Goal: Transaction & Acquisition: Obtain resource

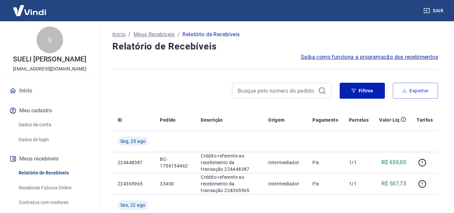
click at [409, 87] on button "Exportar" at bounding box center [415, 91] width 45 height 16
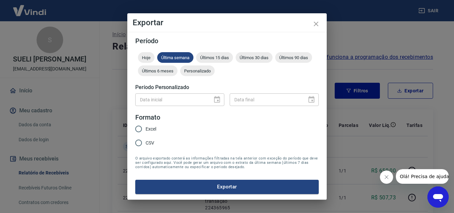
click at [218, 100] on div at bounding box center [214, 100] width 9 height 0
click at [219, 100] on div at bounding box center [214, 100] width 9 height 0
click at [209, 74] on div "Personalizado" at bounding box center [197, 70] width 35 height 11
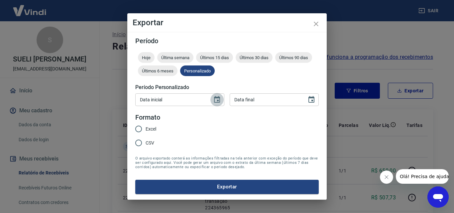
drag, startPoint x: 216, startPoint y: 94, endPoint x: 217, endPoint y: 99, distance: 5.4
click at [216, 95] on button "Choose date" at bounding box center [216, 99] width 13 height 13
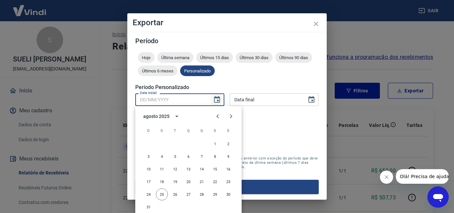
click at [217, 99] on icon "Choose date" at bounding box center [217, 100] width 8 height 8
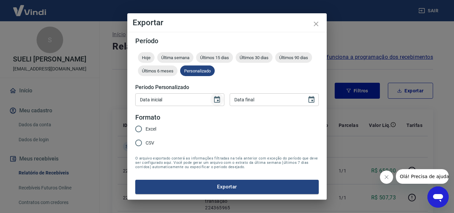
click at [217, 99] on icon "Choose date" at bounding box center [217, 100] width 8 height 8
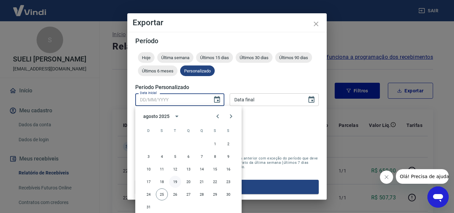
click at [171, 181] on button "19" at bounding box center [175, 182] width 12 height 12
type input "[DATE]"
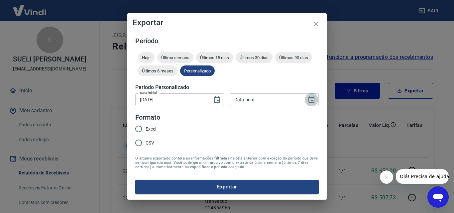
click at [307, 98] on icon "Choose date" at bounding box center [311, 100] width 8 height 8
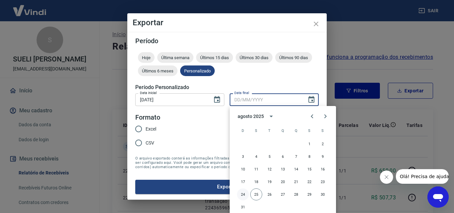
click at [245, 195] on button "24" at bounding box center [243, 194] width 12 height 12
type input "[DATE]"
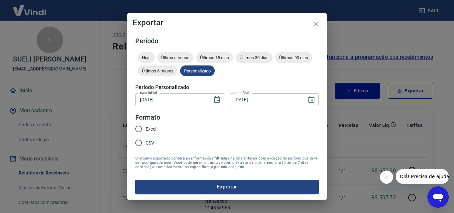
click at [147, 130] on span "Excel" at bounding box center [150, 129] width 11 height 7
click at [145, 130] on input "Excel" at bounding box center [139, 129] width 14 height 14
radio input "true"
click at [197, 186] on button "Exportar" at bounding box center [226, 187] width 183 height 14
